Goal: Find specific page/section: Find specific page/section

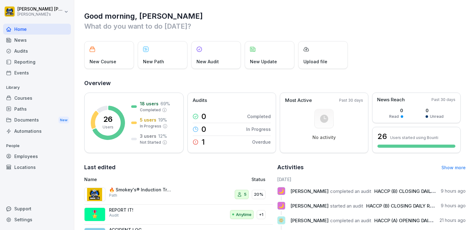
click at [27, 62] on div "Reporting" at bounding box center [37, 61] width 68 height 11
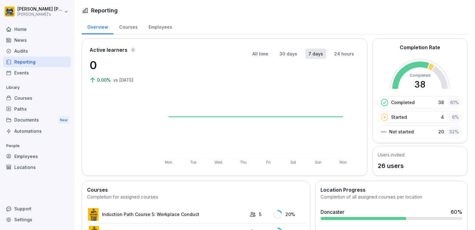
click at [22, 28] on div "Home" at bounding box center [37, 29] width 68 height 11
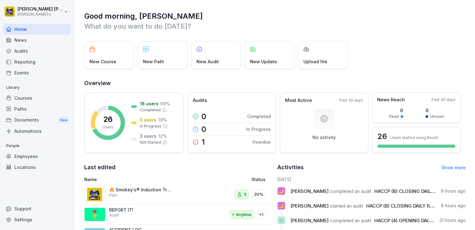
click at [113, 215] on p "Audit" at bounding box center [114, 215] width 10 height 6
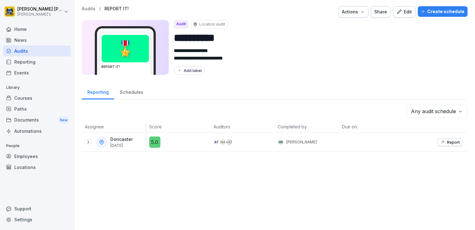
click at [447, 141] on p "Report" at bounding box center [453, 141] width 13 height 5
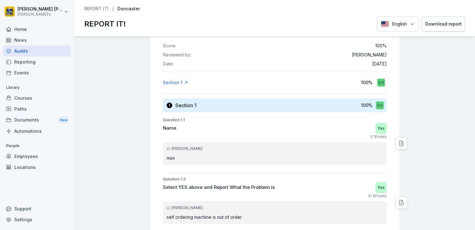
scroll to position [45, 0]
